Goal: Navigation & Orientation: Understand site structure

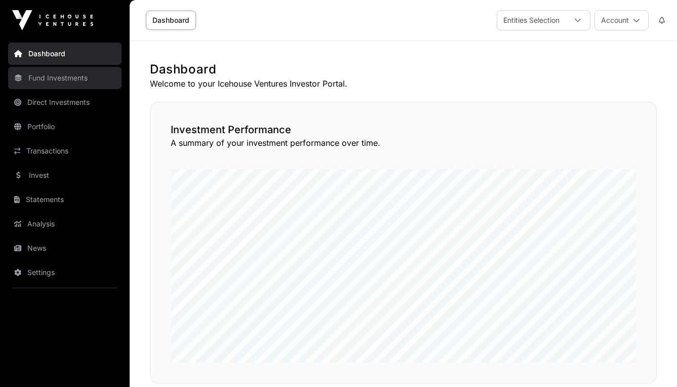
click at [72, 82] on link "Fund Investments" at bounding box center [65, 78] width 114 height 22
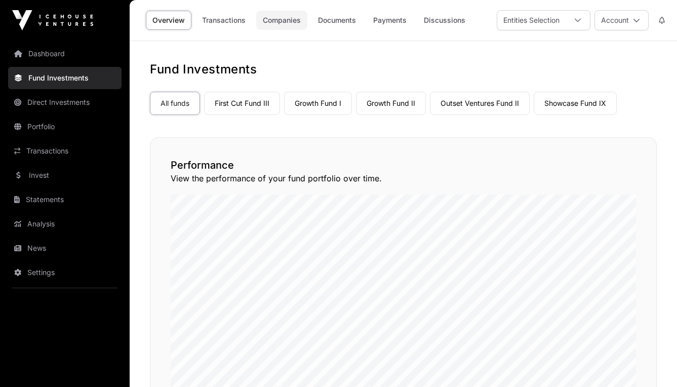
click at [286, 22] on link "Companies" at bounding box center [281, 20] width 51 height 19
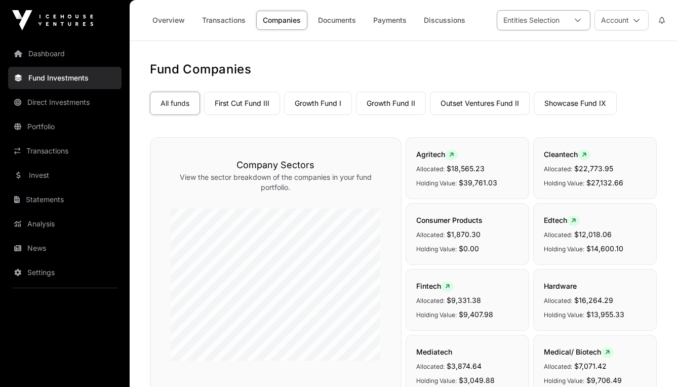
click at [582, 23] on div at bounding box center [578, 20] width 24 height 19
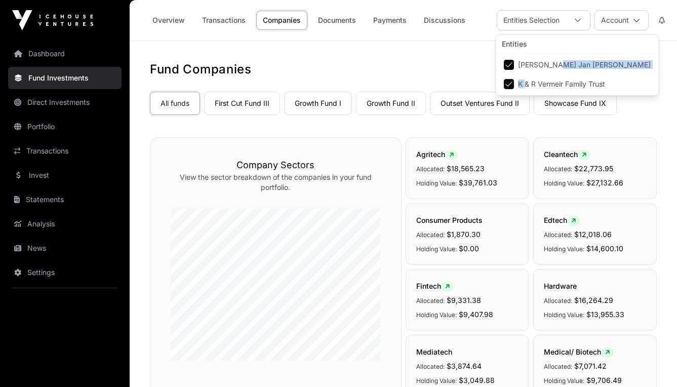
drag, startPoint x: 552, startPoint y: 66, endPoint x: 523, endPoint y: 84, distance: 33.6
click at [523, 84] on ul "[PERSON_NAME] Jan [PERSON_NAME] K & R Vermeir Family Trust" at bounding box center [577, 75] width 163 height 42
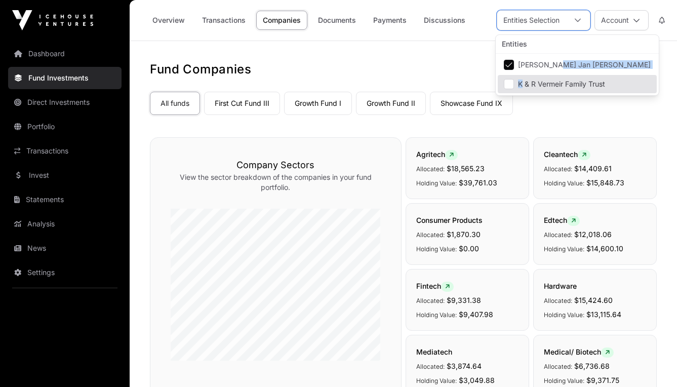
scroll to position [0, 0]
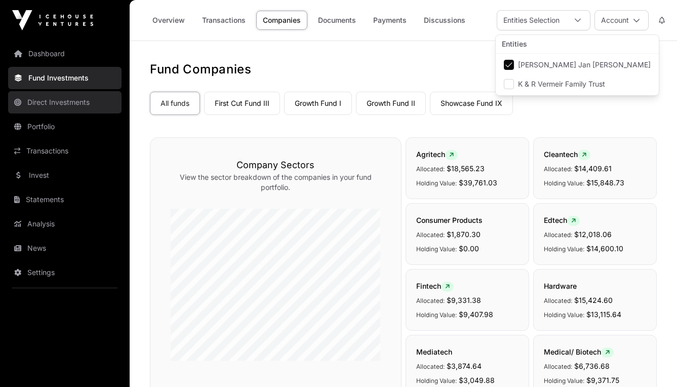
click at [61, 107] on link "Direct Investments" at bounding box center [65, 102] width 114 height 22
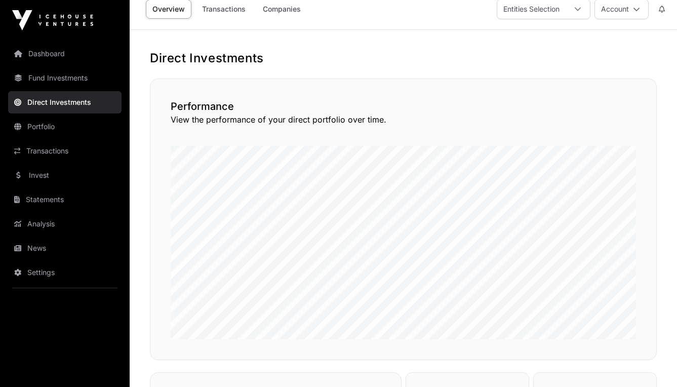
scroll to position [6, 0]
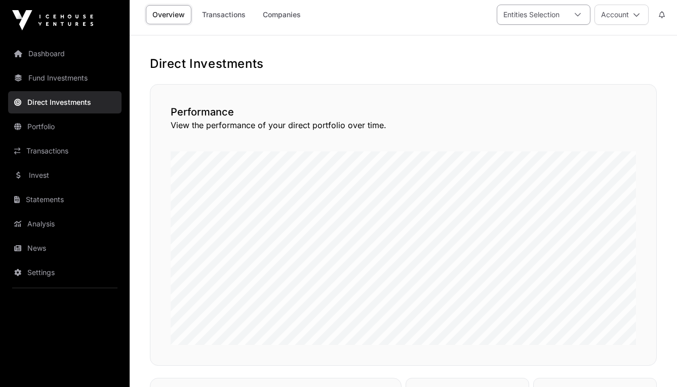
click at [576, 16] on icon at bounding box center [578, 14] width 7 height 7
click at [577, 17] on icon at bounding box center [578, 15] width 7 height 7
click at [578, 18] on icon at bounding box center [578, 15] width 7 height 7
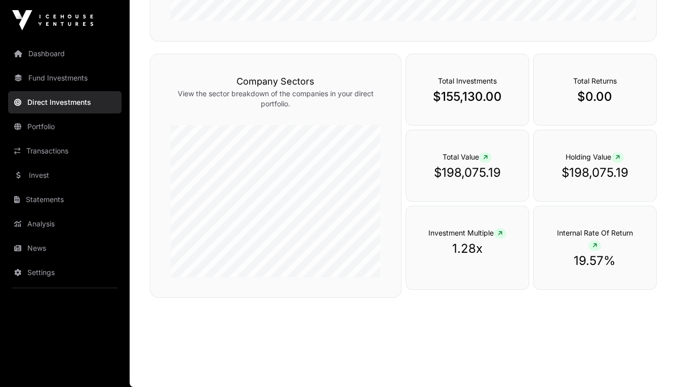
scroll to position [330, 0]
click at [47, 226] on link "Analysis" at bounding box center [65, 224] width 114 height 22
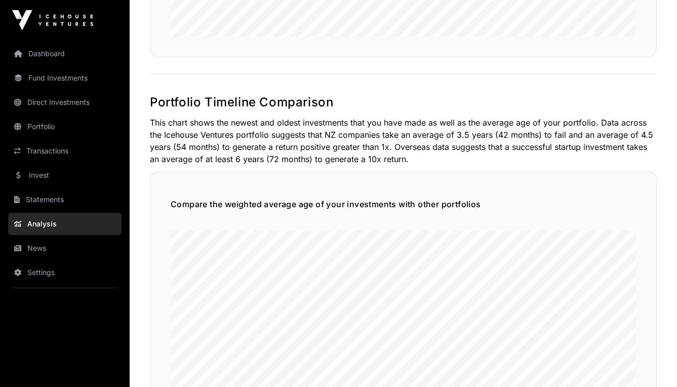
scroll to position [905, 0]
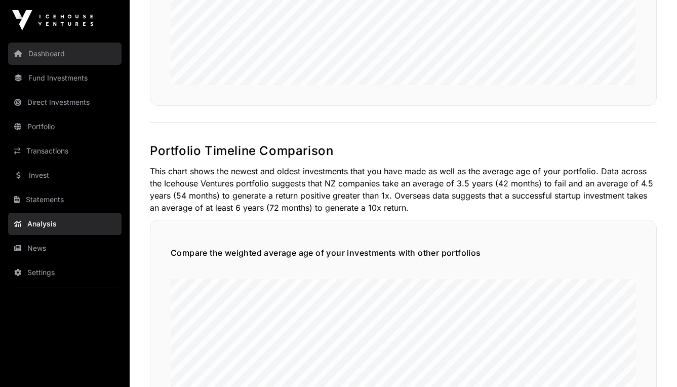
click at [59, 52] on link "Dashboard" at bounding box center [65, 54] width 114 height 22
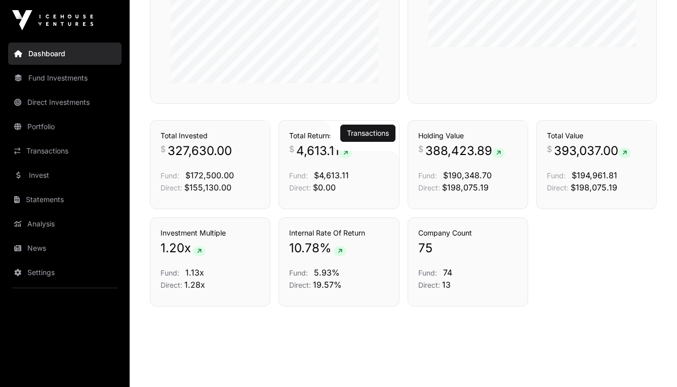
scroll to position [526, 0]
